Goal: Subscribe to service/newsletter

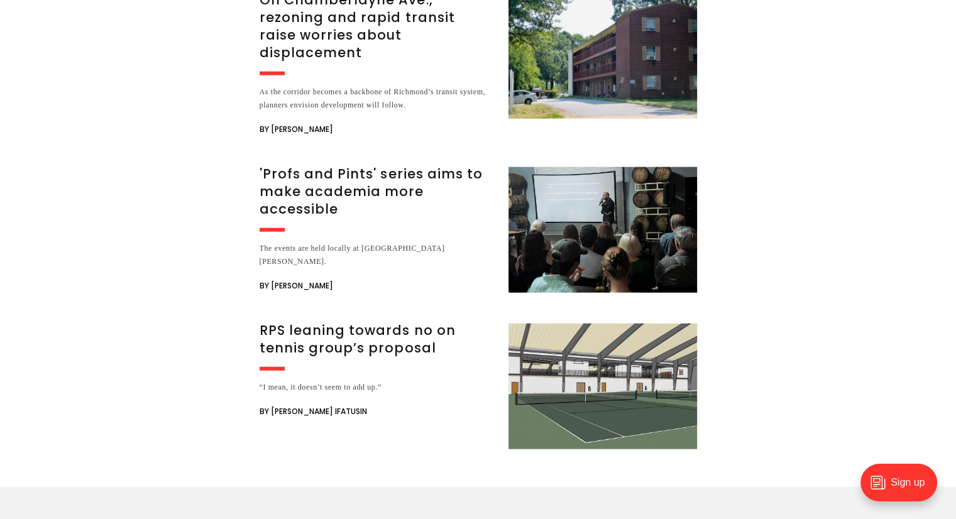
scroll to position [3018, 0]
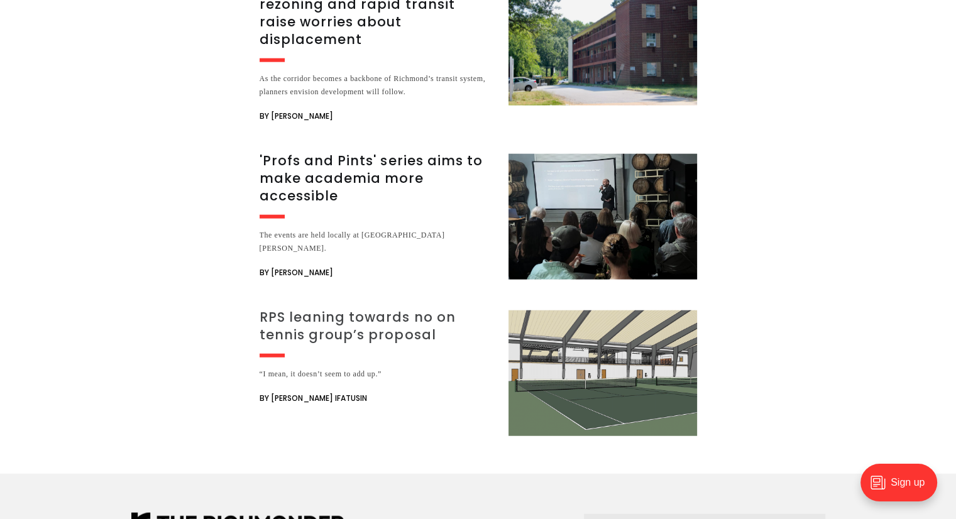
click at [350, 309] on h3 "RPS leaning towards no on tennis group’s proposal" at bounding box center [377, 326] width 234 height 35
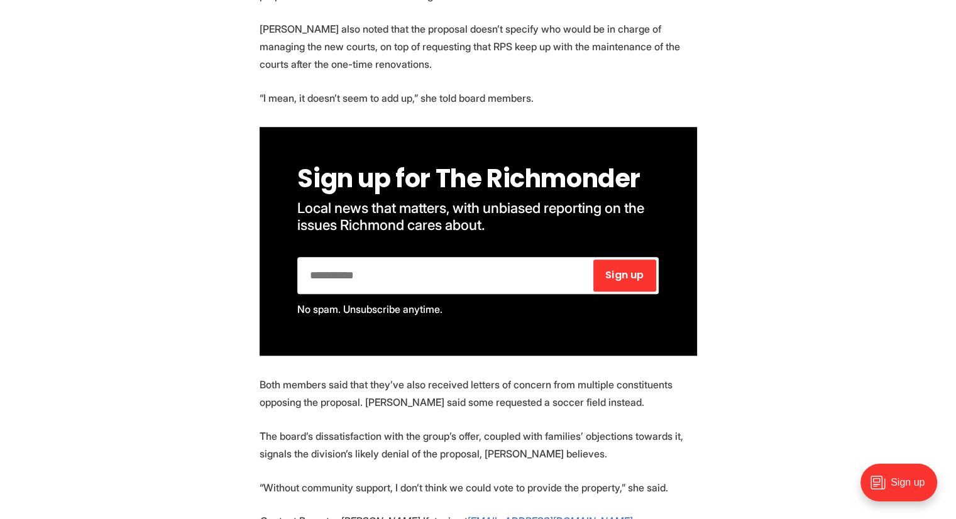
scroll to position [1069, 0]
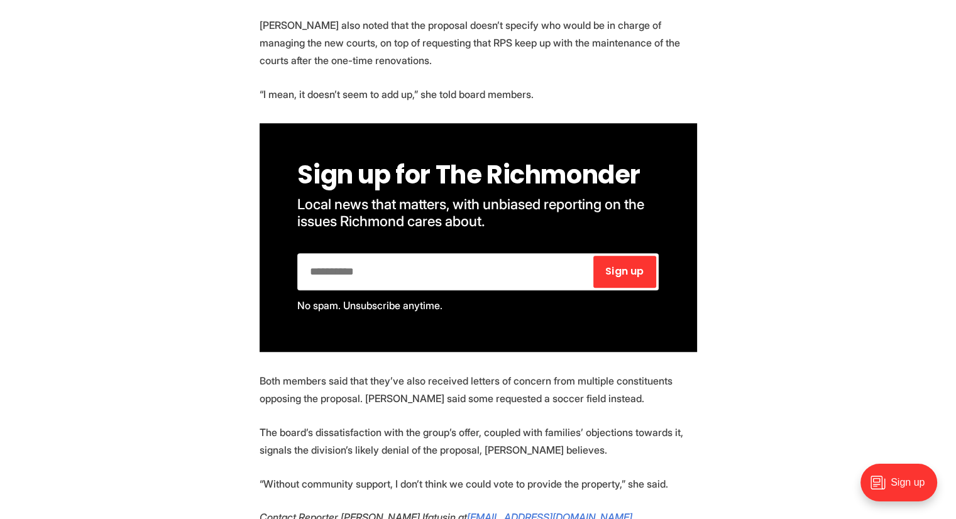
click at [326, 256] on input "email" at bounding box center [446, 272] width 292 height 32
type input "**********"
click at [627, 267] on span "Sign up" at bounding box center [624, 272] width 38 height 10
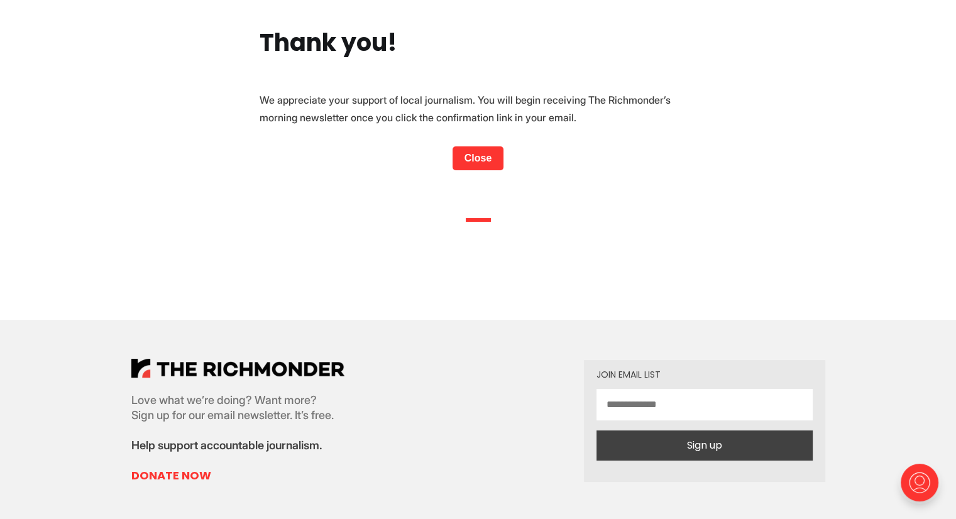
scroll to position [189, 0]
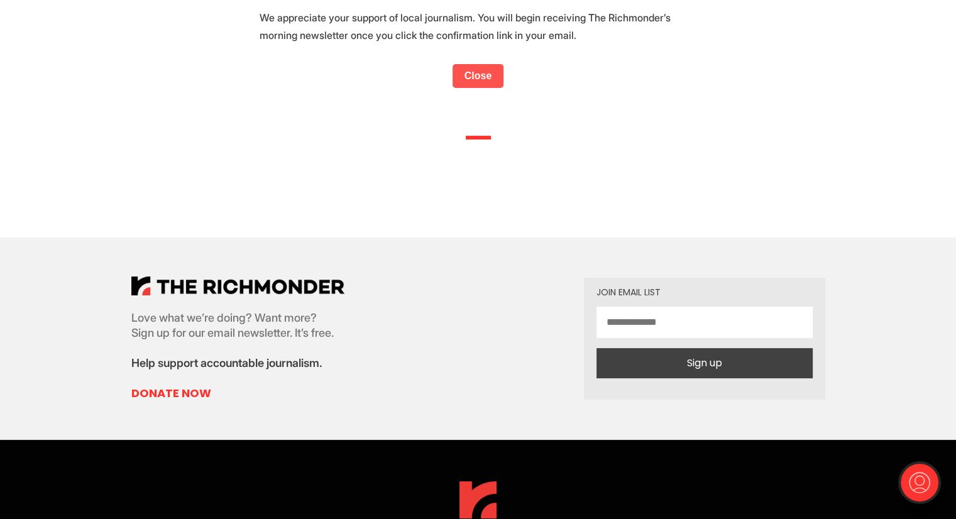
click at [477, 74] on link "Close" at bounding box center [479, 76] width 52 height 24
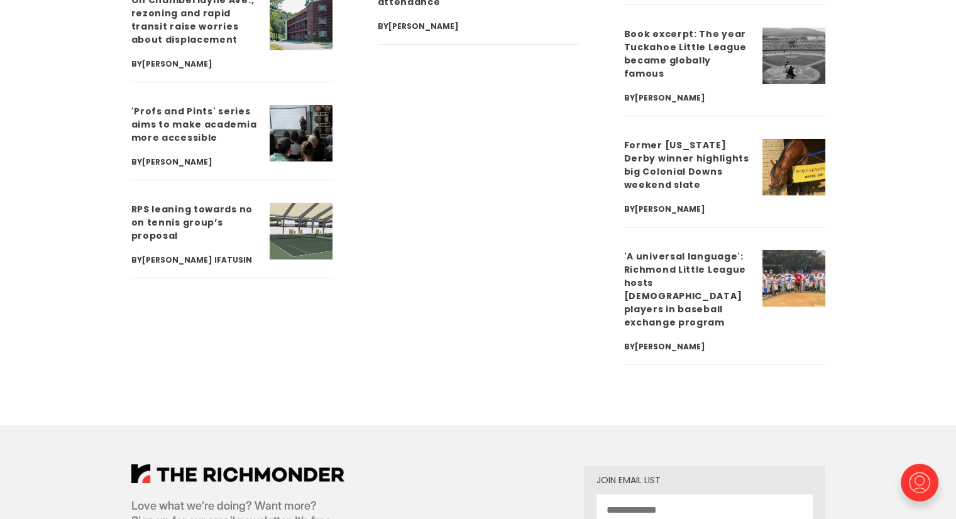
scroll to position [4590, 0]
